Goal: Navigation & Orientation: Find specific page/section

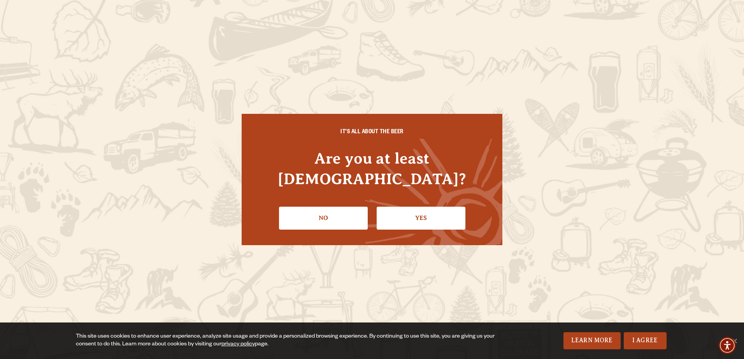
click at [403, 212] on link "Yes" at bounding box center [420, 218] width 89 height 23
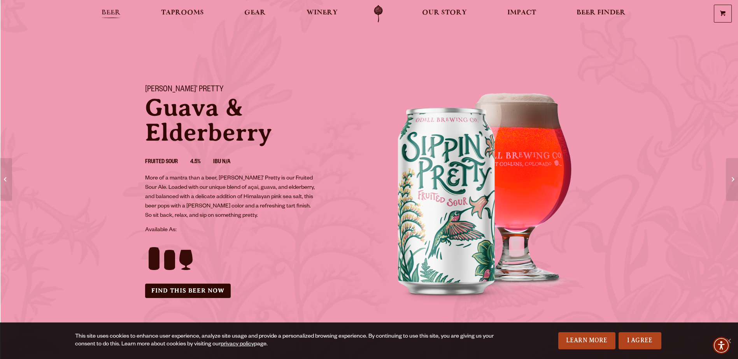
click at [109, 10] on span "Beer" at bounding box center [110, 13] width 19 height 6
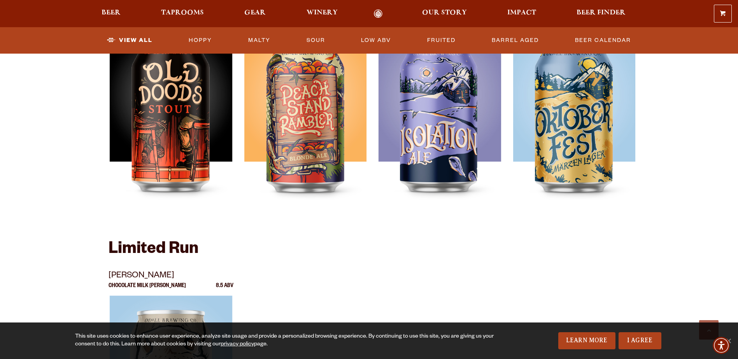
scroll to position [1244, 0]
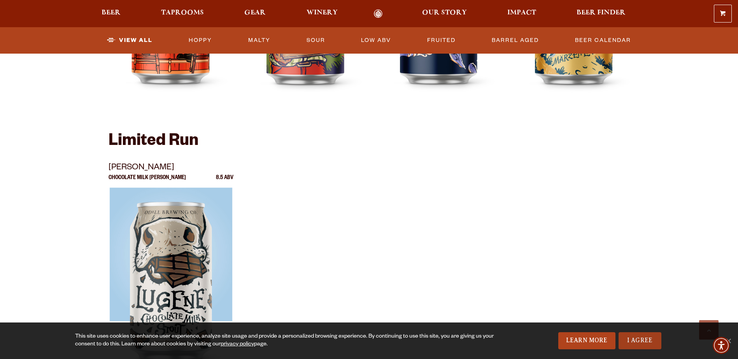
click at [641, 340] on link "I Agree" at bounding box center [639, 340] width 43 height 17
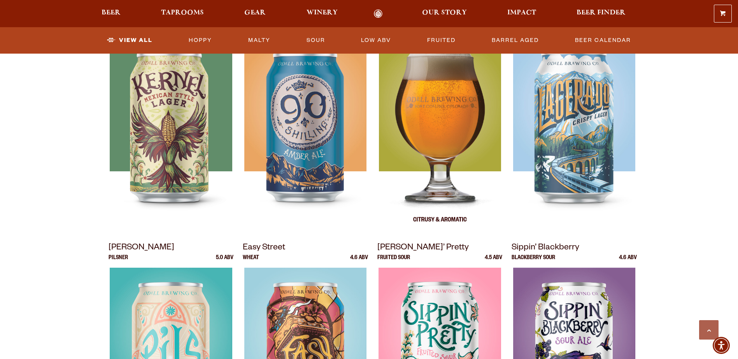
scroll to position [478, 0]
